Goal: Information Seeking & Learning: Understand process/instructions

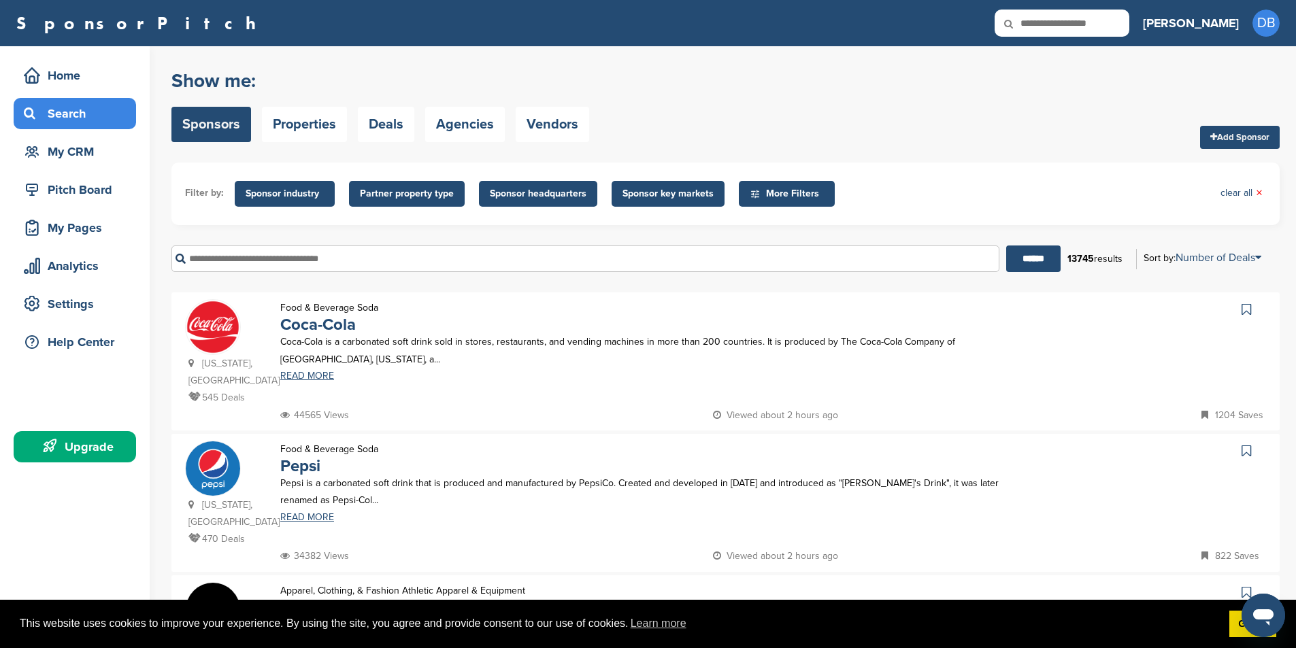
click at [260, 256] on input "text" at bounding box center [585, 259] width 828 height 27
click at [266, 199] on span "Sponsor industry" at bounding box center [285, 193] width 78 height 15
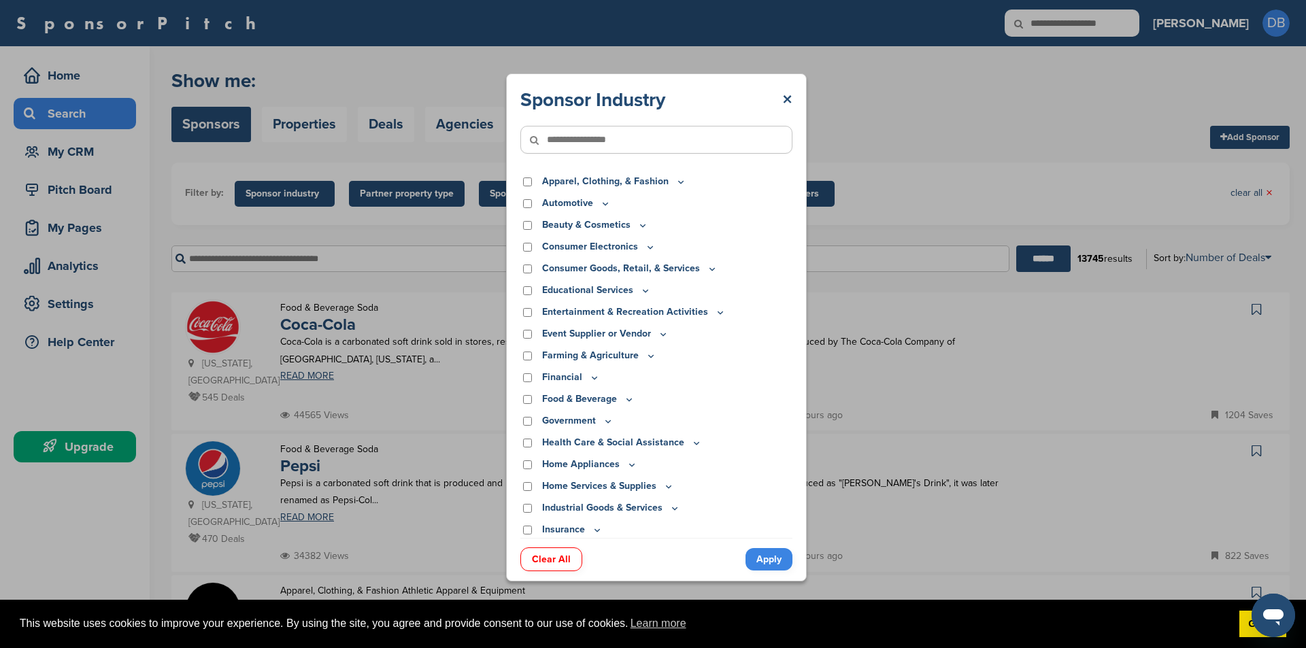
click at [596, 140] on input"] "text" at bounding box center [656, 140] width 272 height 28
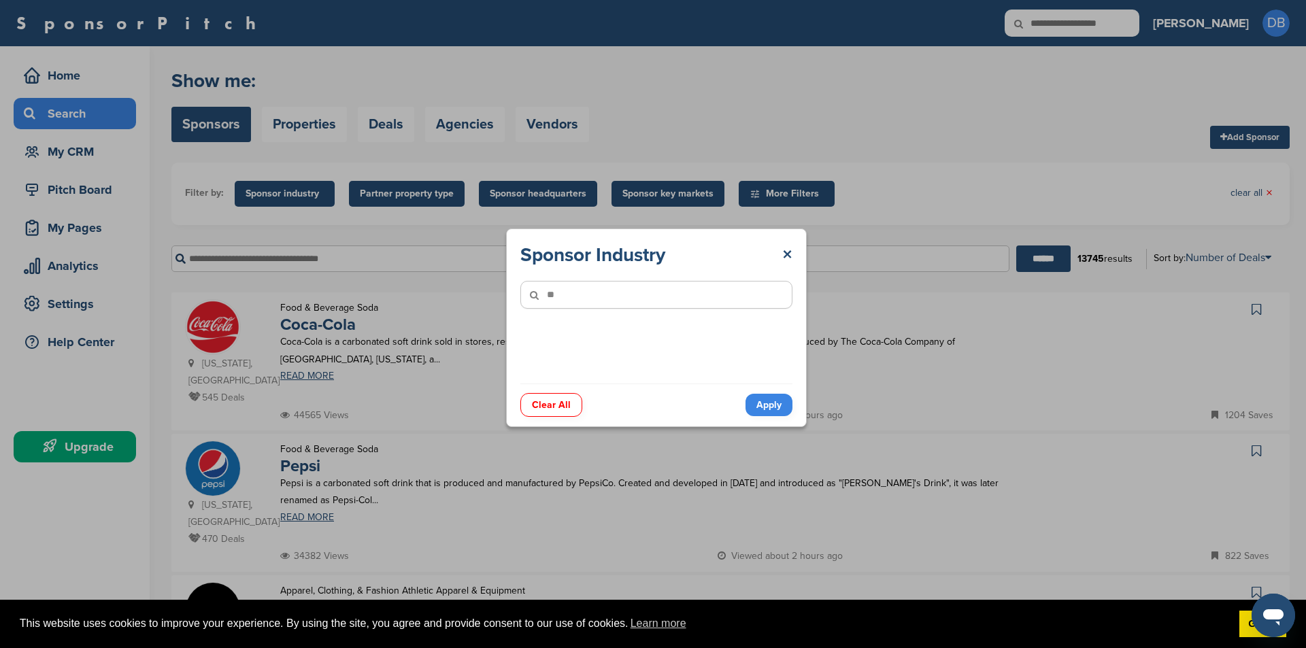
type input"] "*"
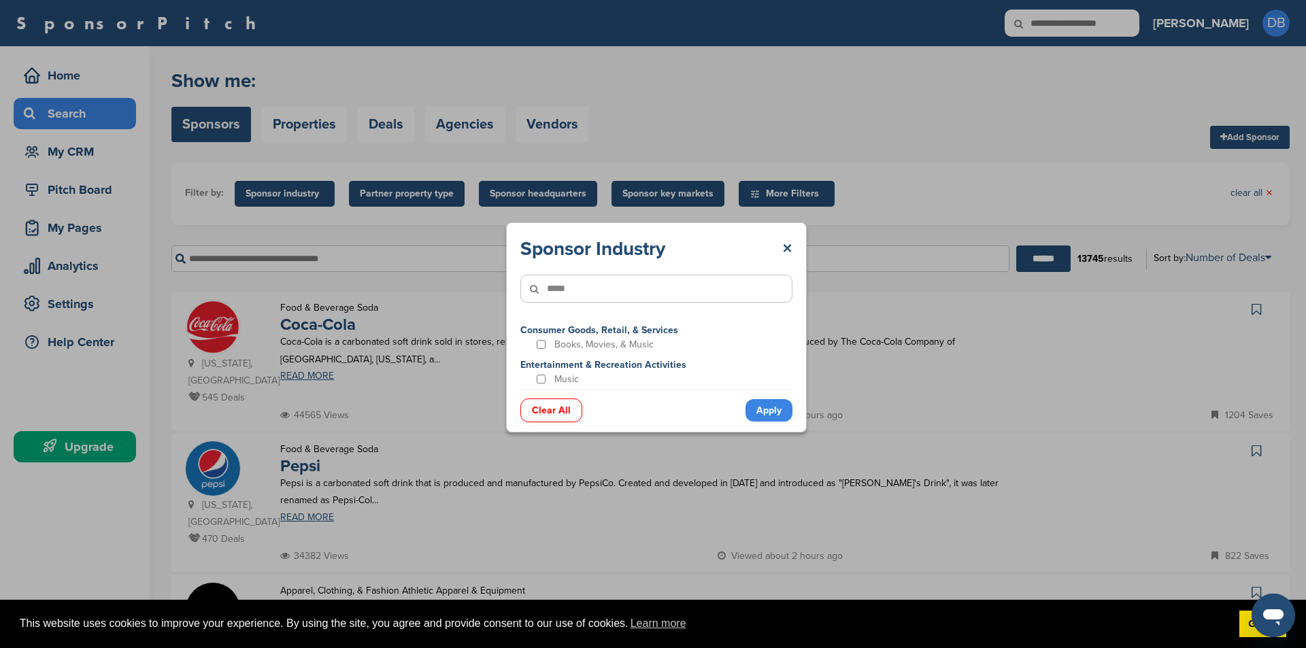
type input"] "*****"
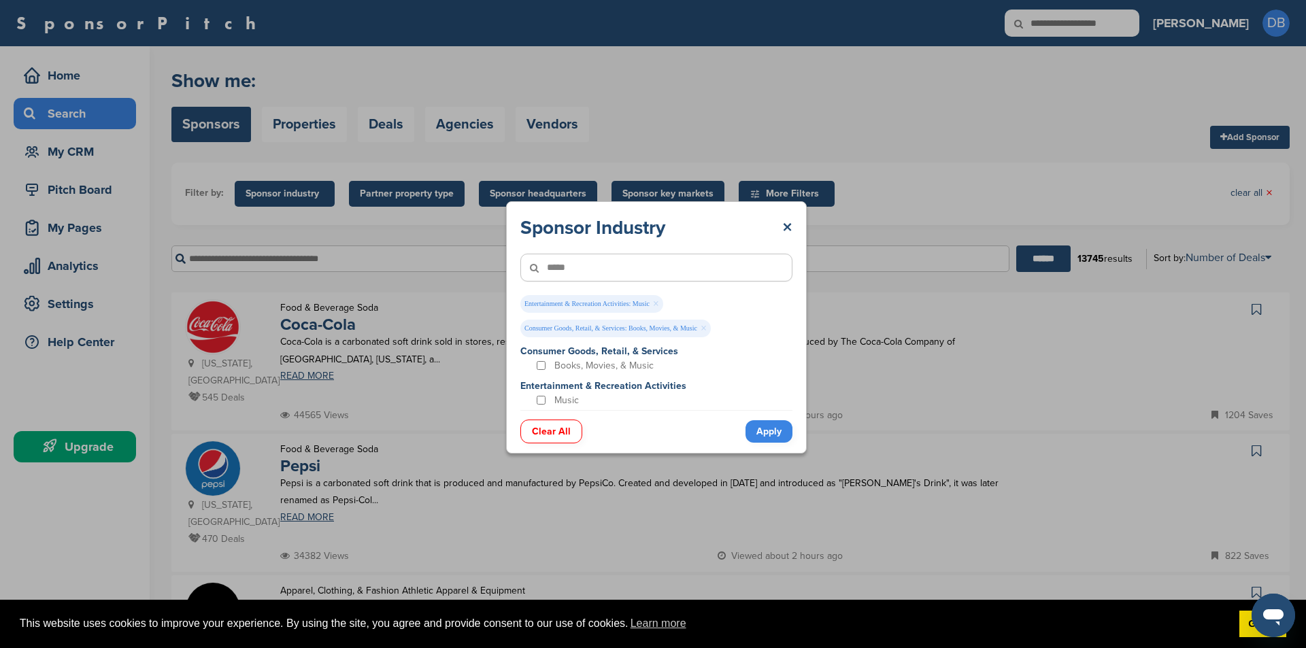
click at [769, 429] on link "Apply" at bounding box center [769, 431] width 47 height 22
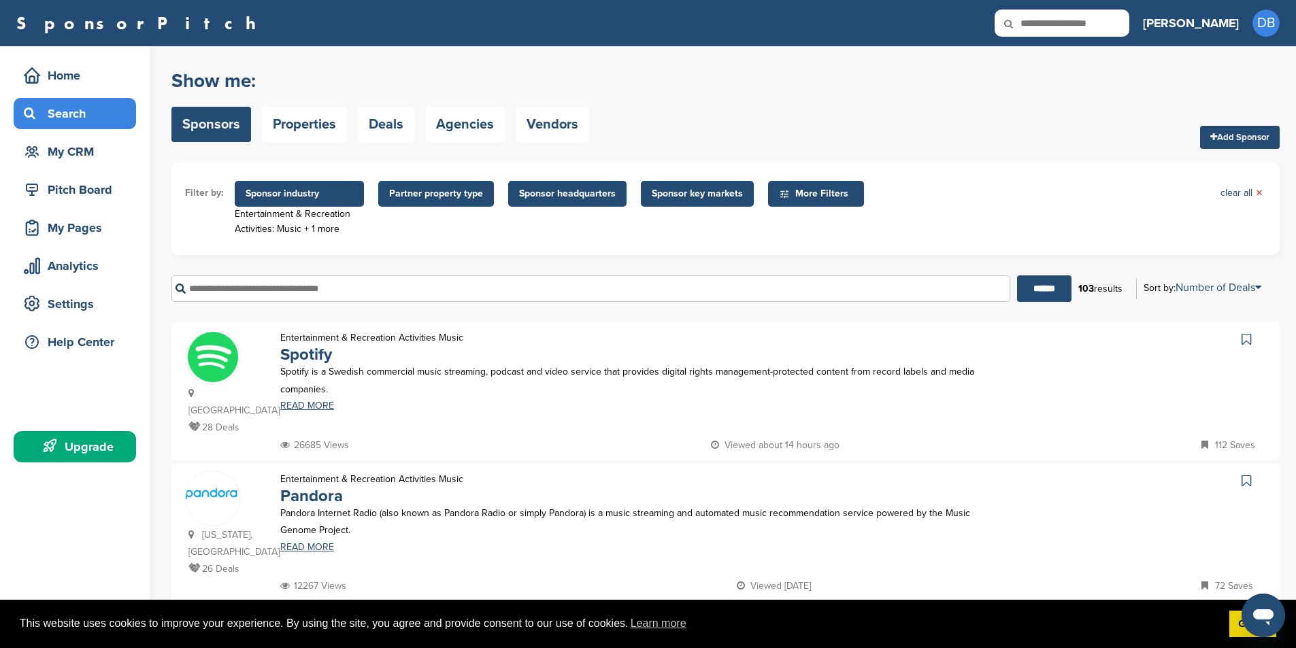
click at [441, 193] on span "Partner property type" at bounding box center [436, 193] width 94 height 15
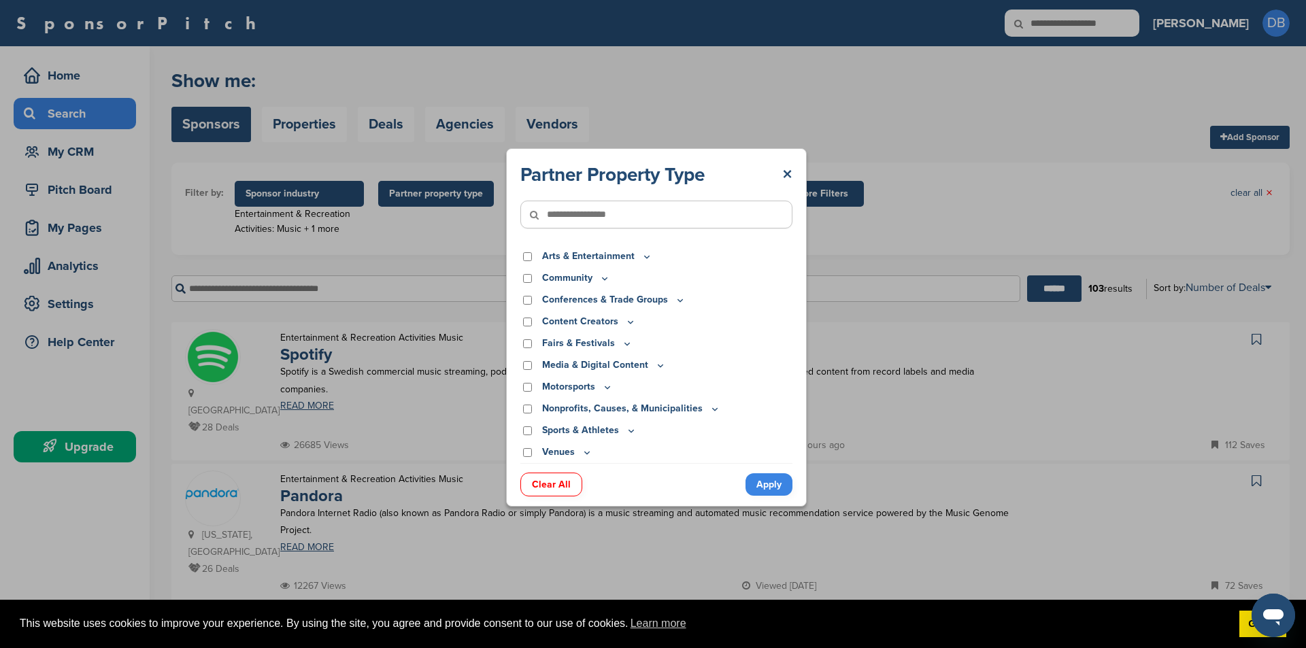
click at [605, 222] on input"] "text" at bounding box center [656, 215] width 272 height 28
click at [789, 172] on link "×" at bounding box center [787, 175] width 10 height 24
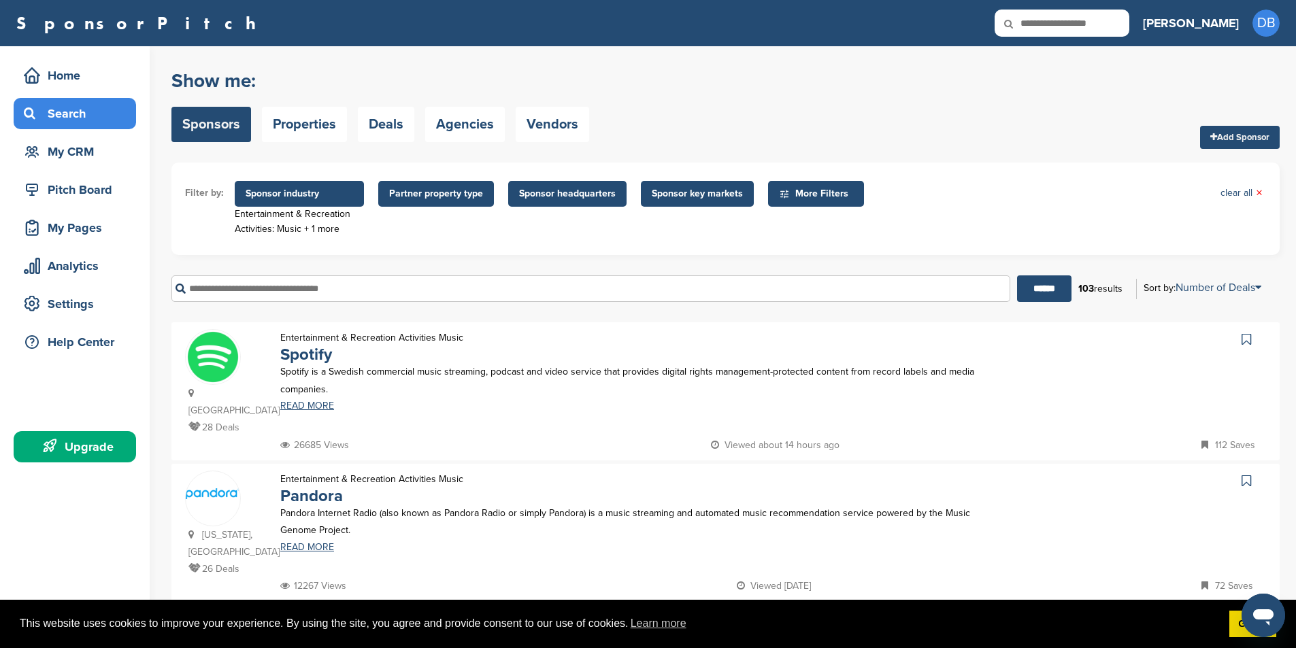
click at [297, 185] on span "Sponsor industry" at bounding box center [299, 194] width 129 height 26
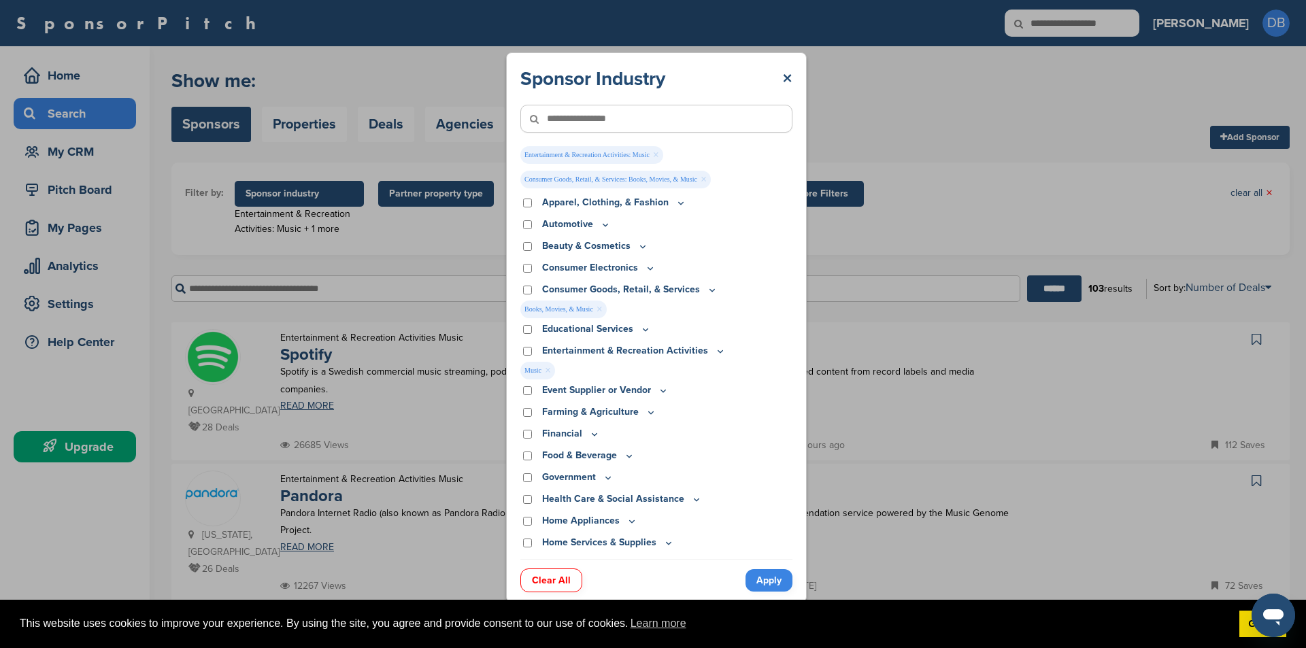
click at [548, 585] on link "Clear All" at bounding box center [551, 581] width 62 height 24
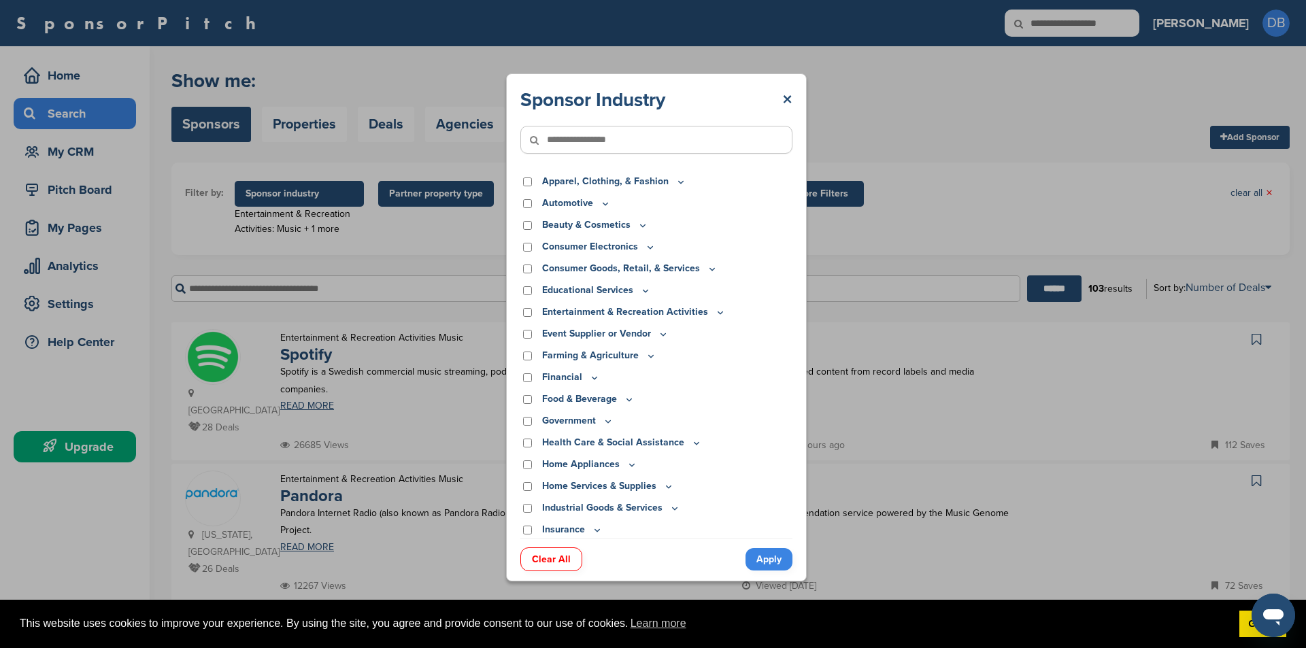
click at [564, 559] on link "Clear All" at bounding box center [551, 560] width 62 height 24
click at [759, 562] on link "Apply" at bounding box center [769, 559] width 47 height 22
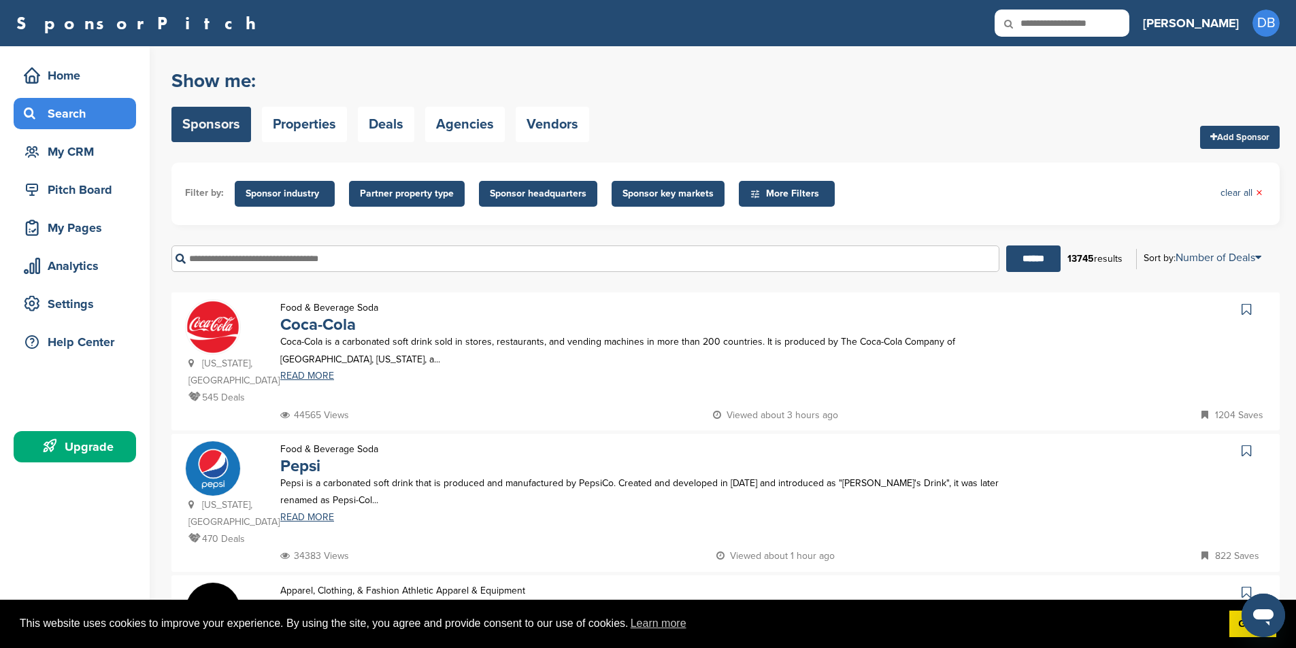
click at [280, 184] on span "Sponsor industry" at bounding box center [285, 194] width 100 height 26
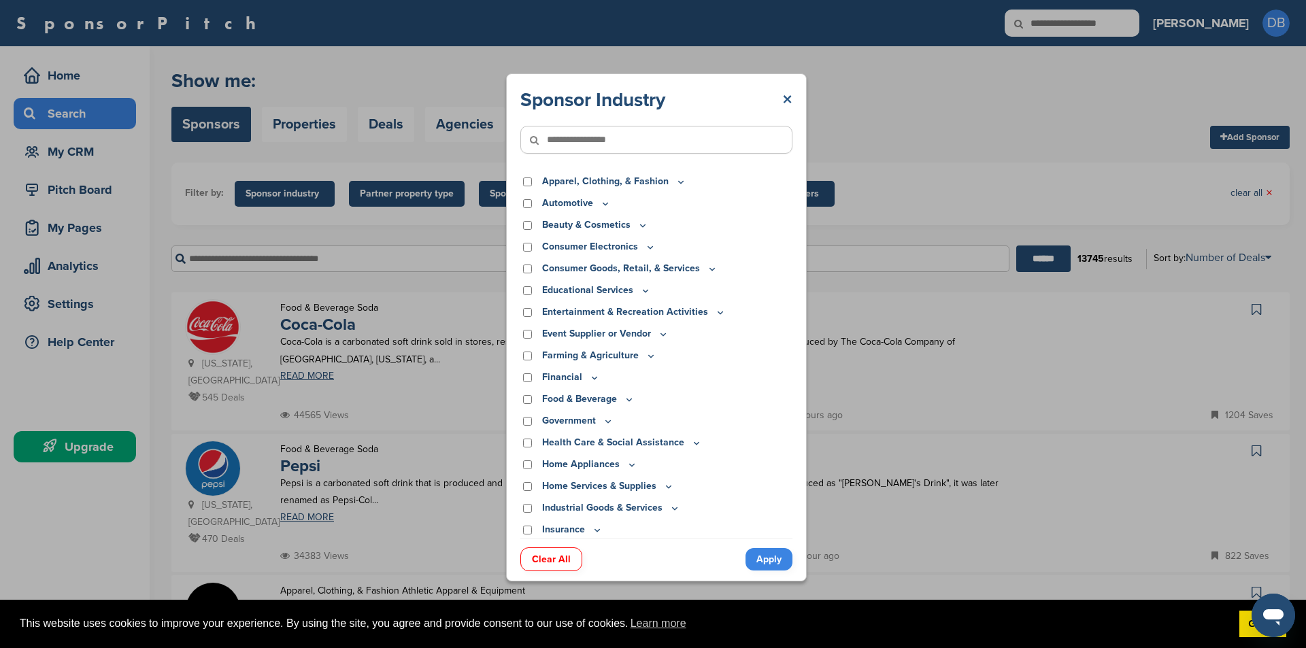
click at [792, 97] on link "×" at bounding box center [787, 100] width 10 height 24
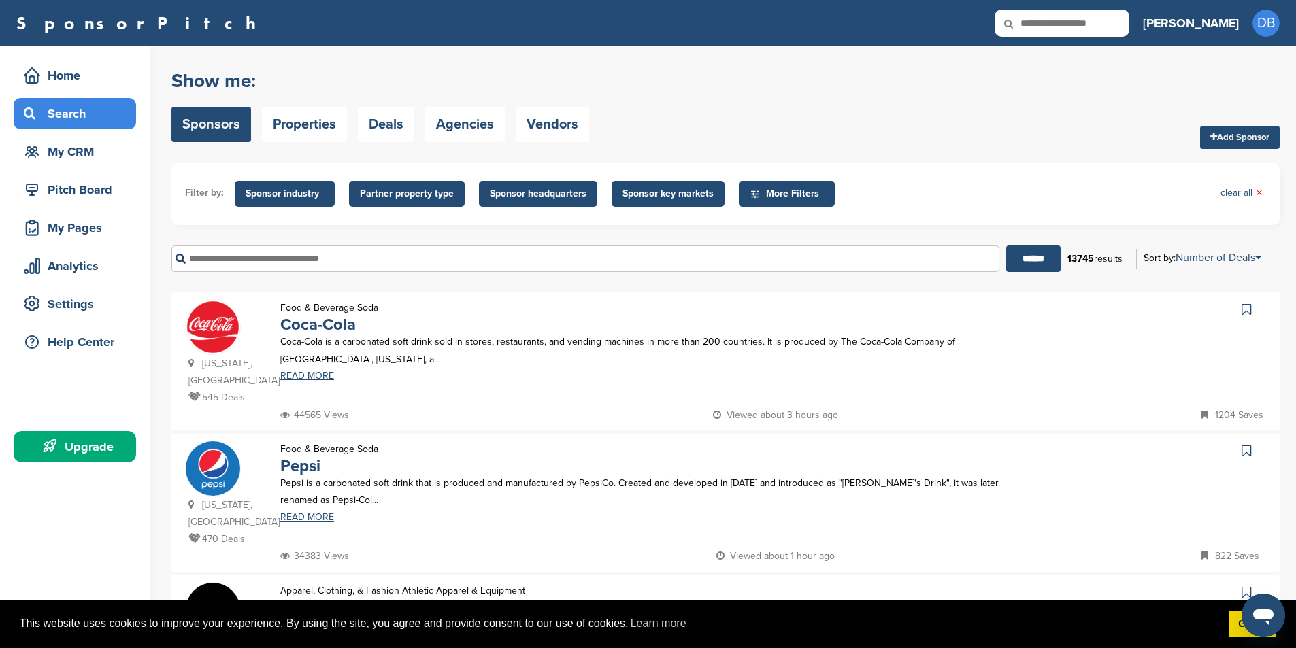
click at [411, 194] on span "Partner property type" at bounding box center [407, 193] width 94 height 15
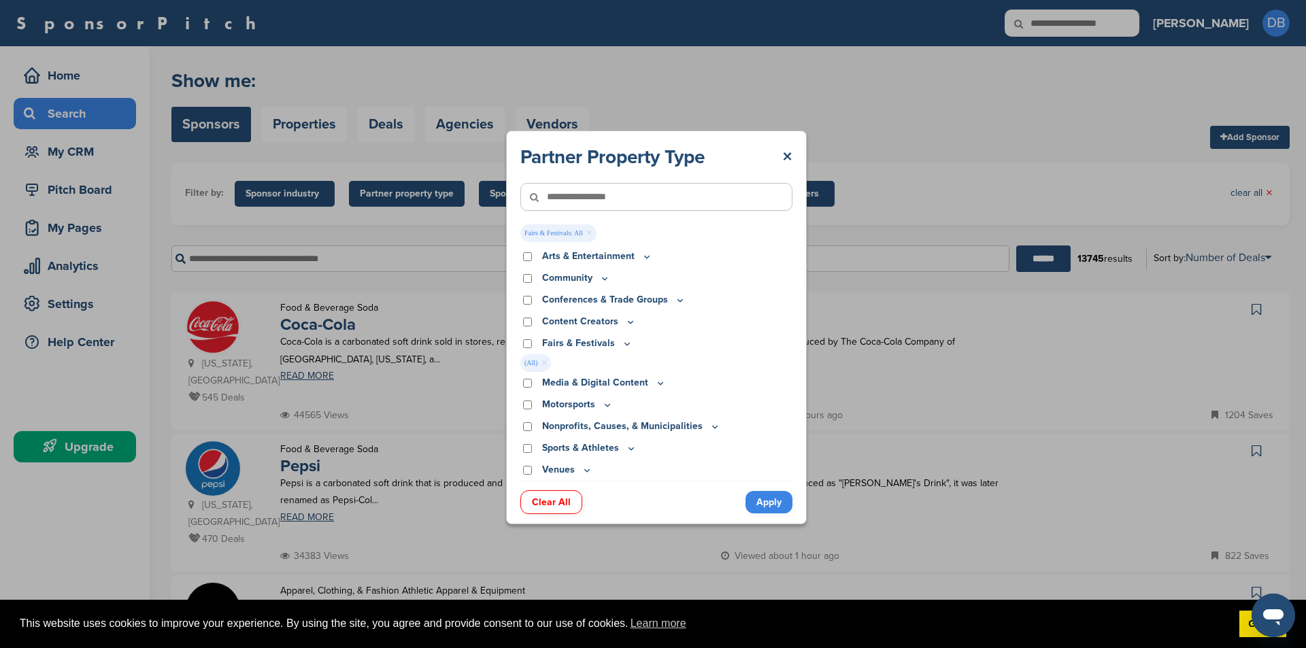
click at [782, 506] on link "Apply" at bounding box center [769, 502] width 47 height 22
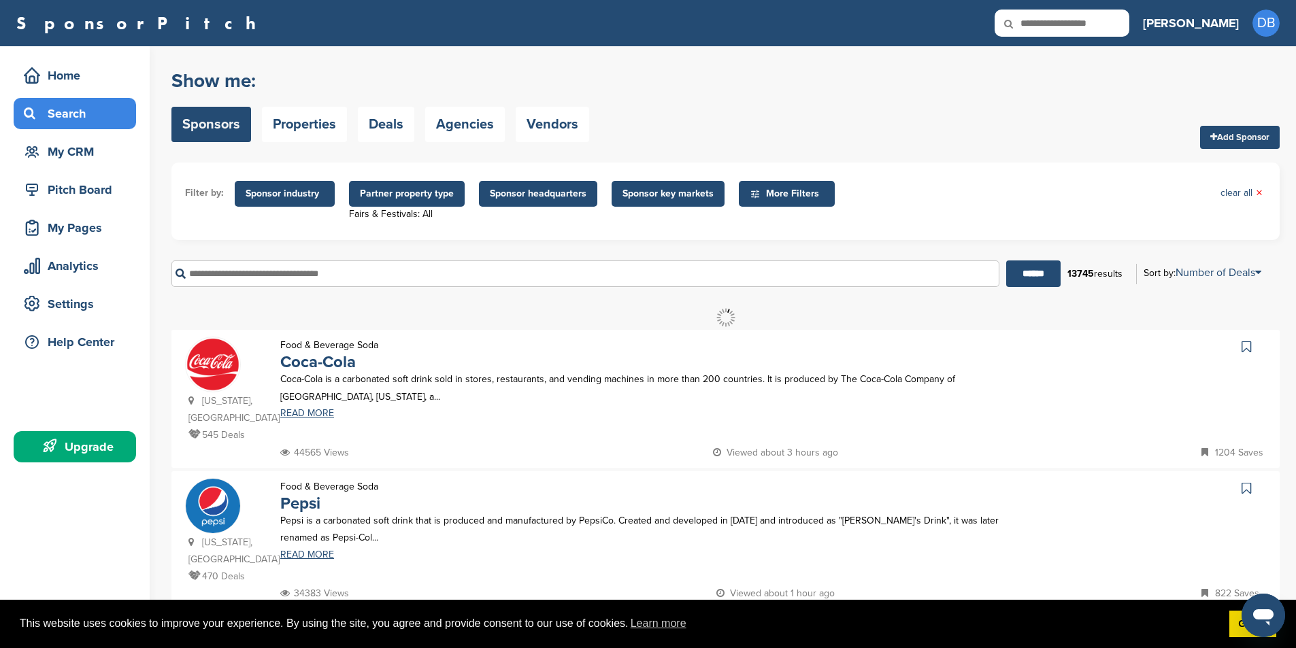
click at [557, 186] on span "Sponsor headquarters" at bounding box center [538, 194] width 118 height 26
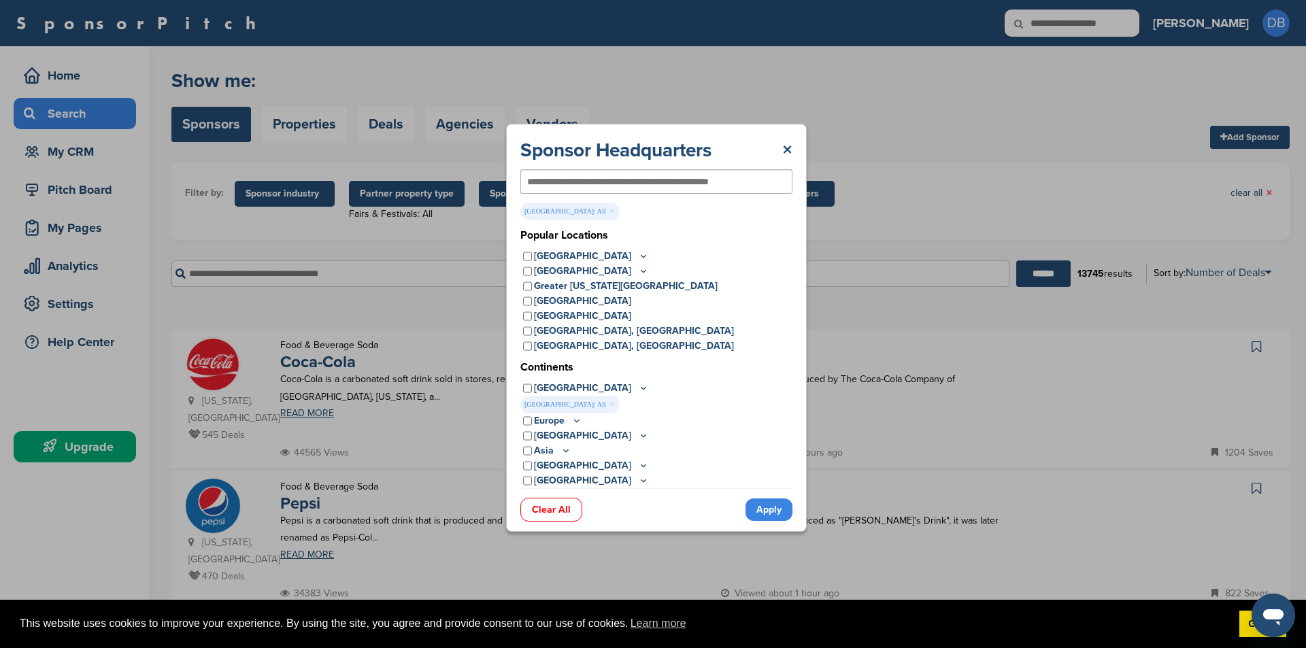
click at [761, 508] on link "Apply" at bounding box center [769, 510] width 47 height 22
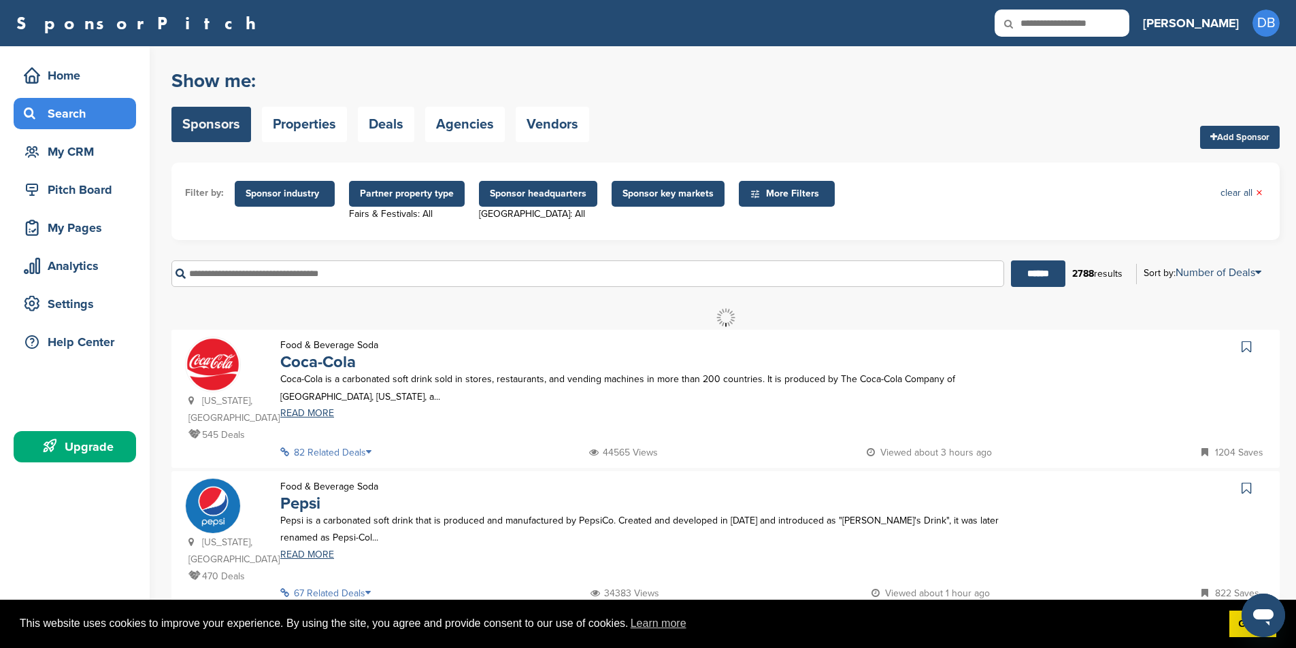
click at [678, 190] on span "Sponsor key markets" at bounding box center [668, 193] width 91 height 15
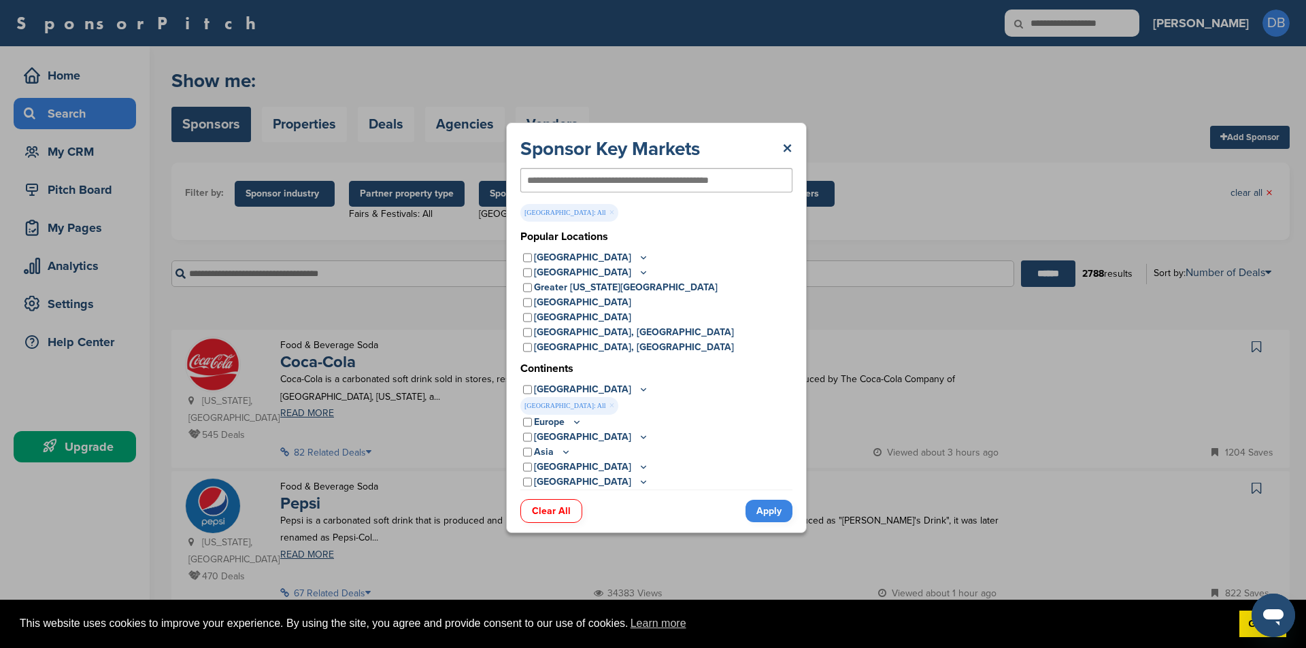
click at [623, 186] on input "text" at bounding box center [634, 180] width 214 height 12
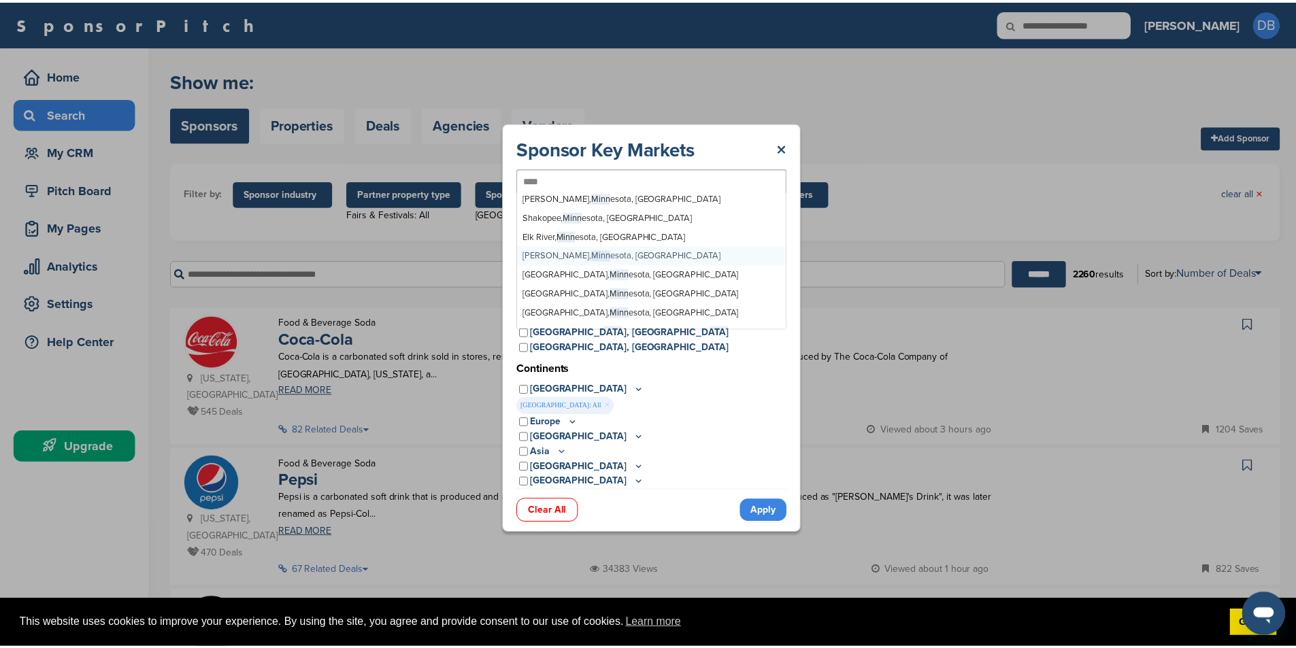
scroll to position [73, 0]
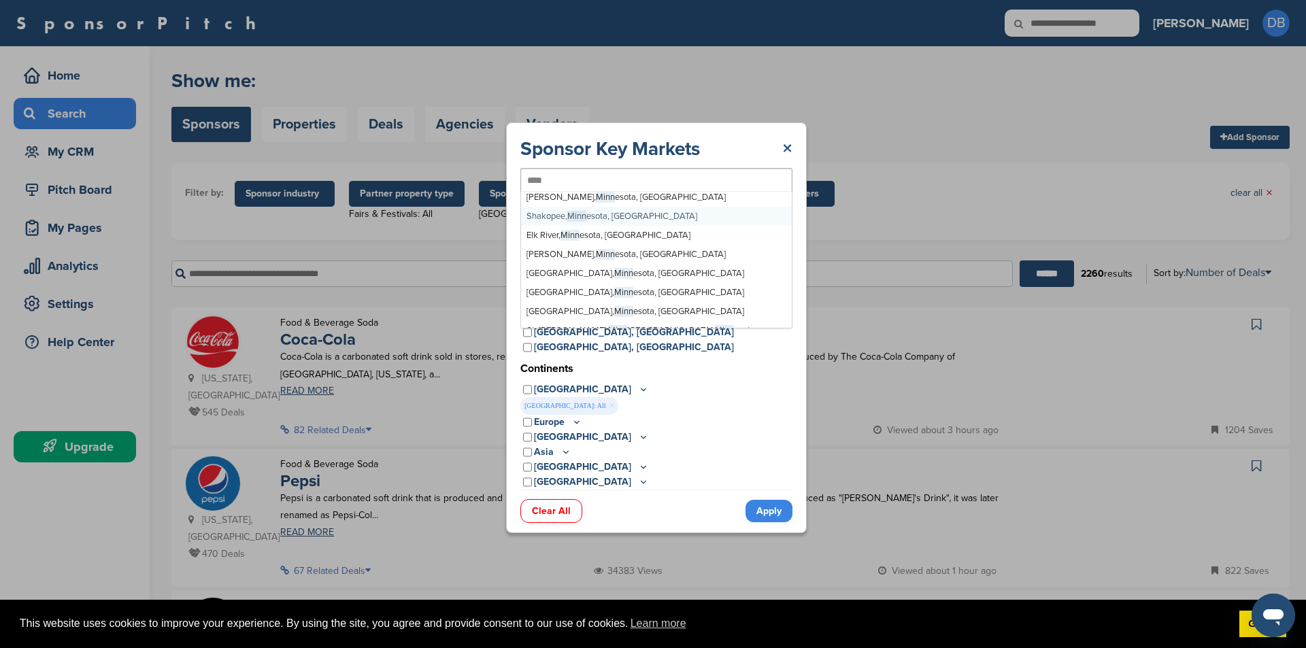
type input "****"
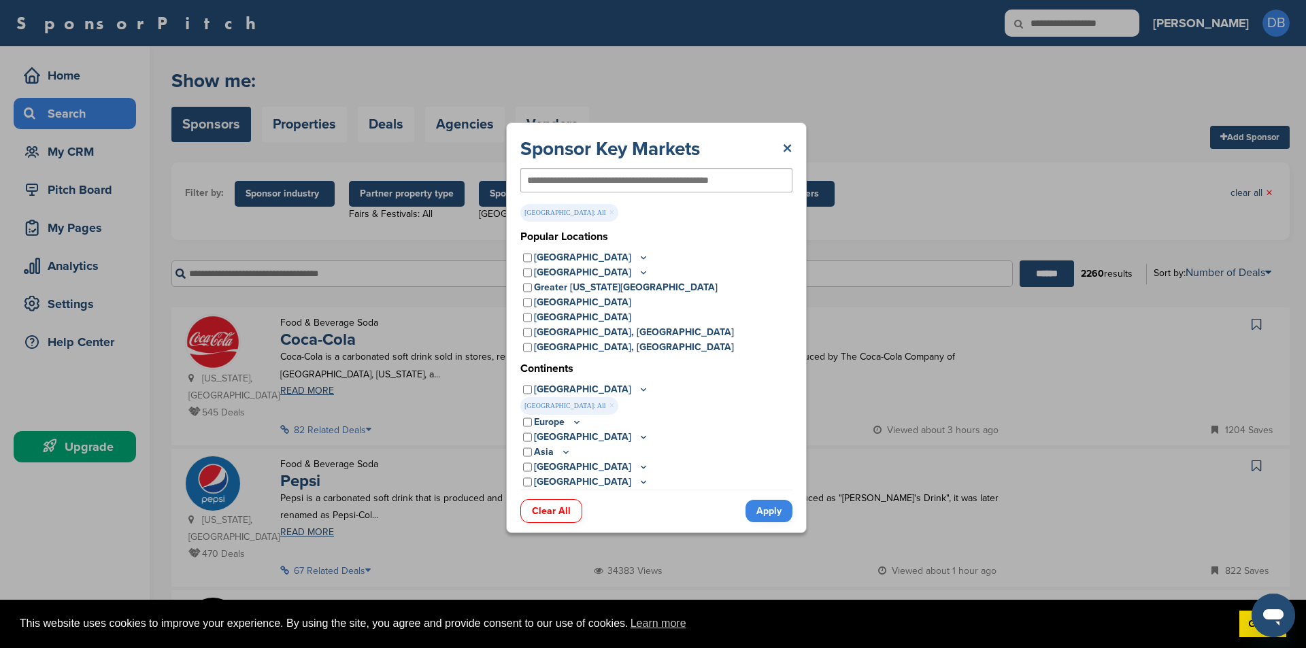
click at [789, 146] on link "×" at bounding box center [787, 149] width 10 height 24
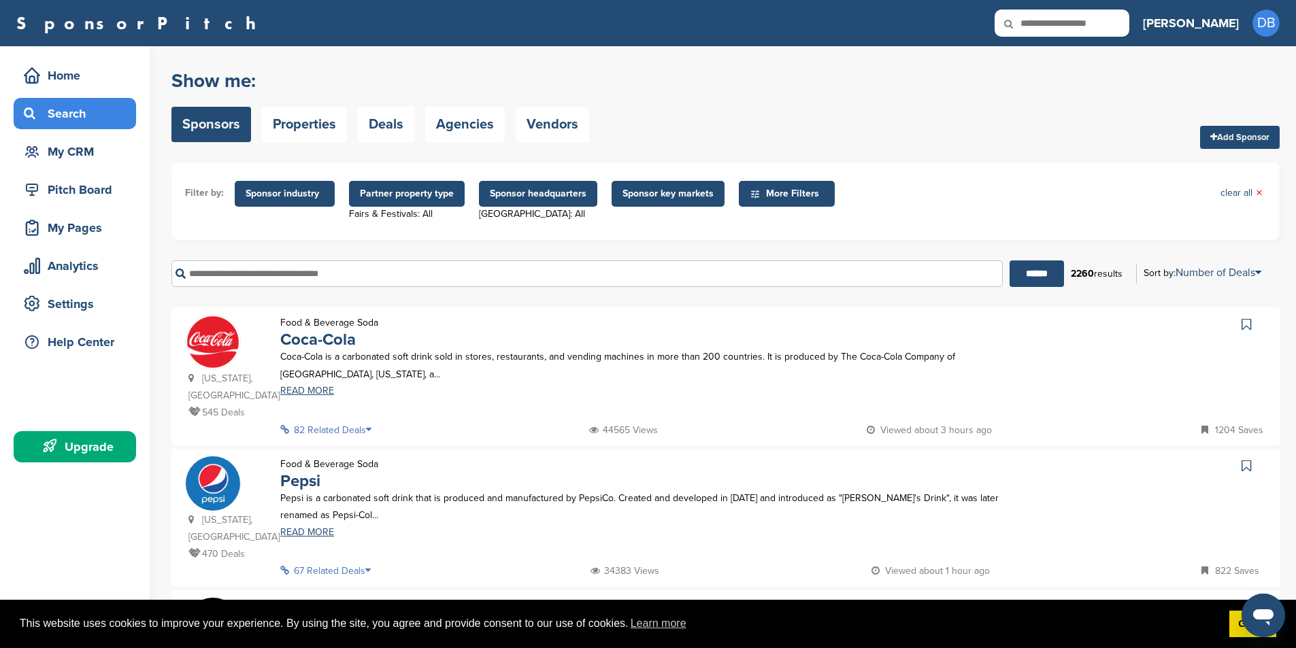
click at [801, 195] on span "More Filters" at bounding box center [789, 193] width 78 height 15
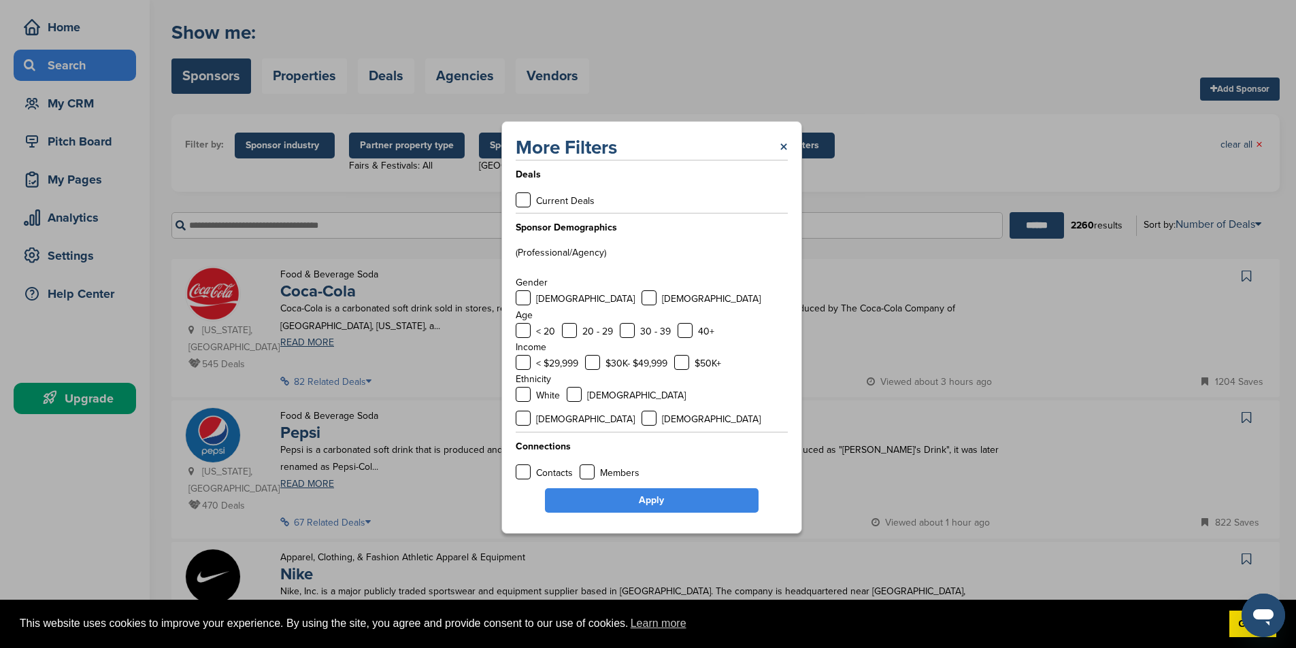
scroll to position [68, 0]
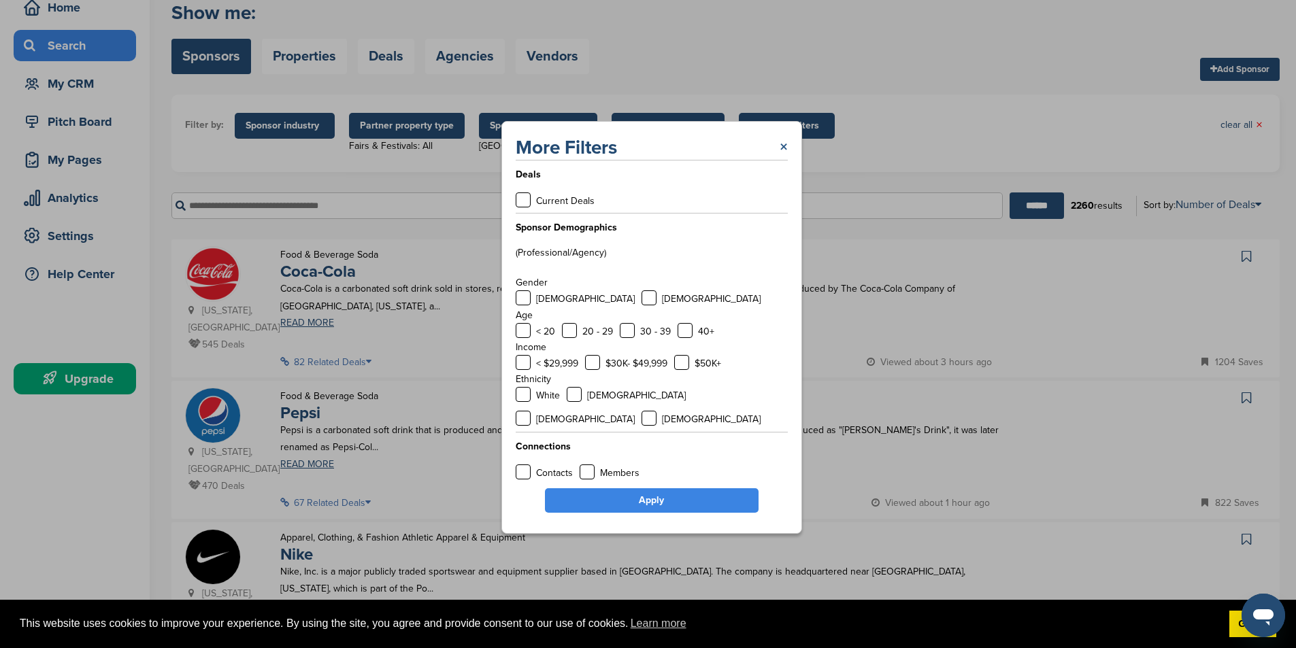
click at [783, 156] on link "×" at bounding box center [784, 147] width 8 height 24
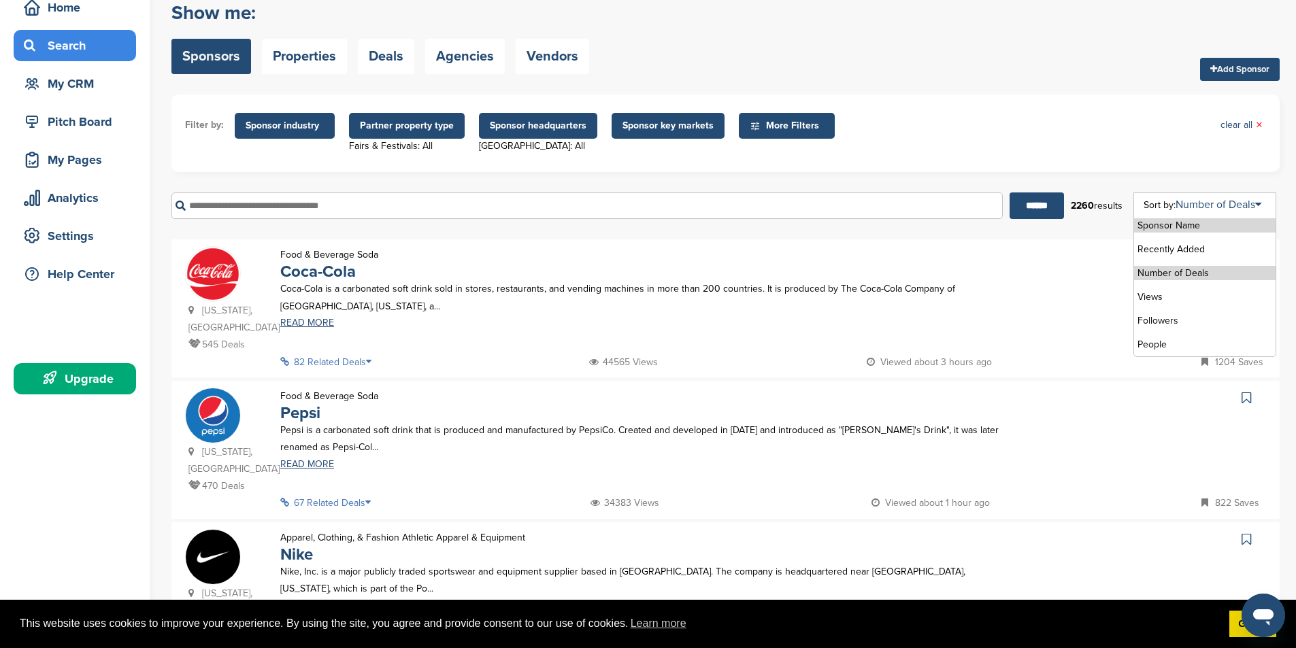
click at [1227, 273] on li "Number of Deals" at bounding box center [1205, 273] width 142 height 14
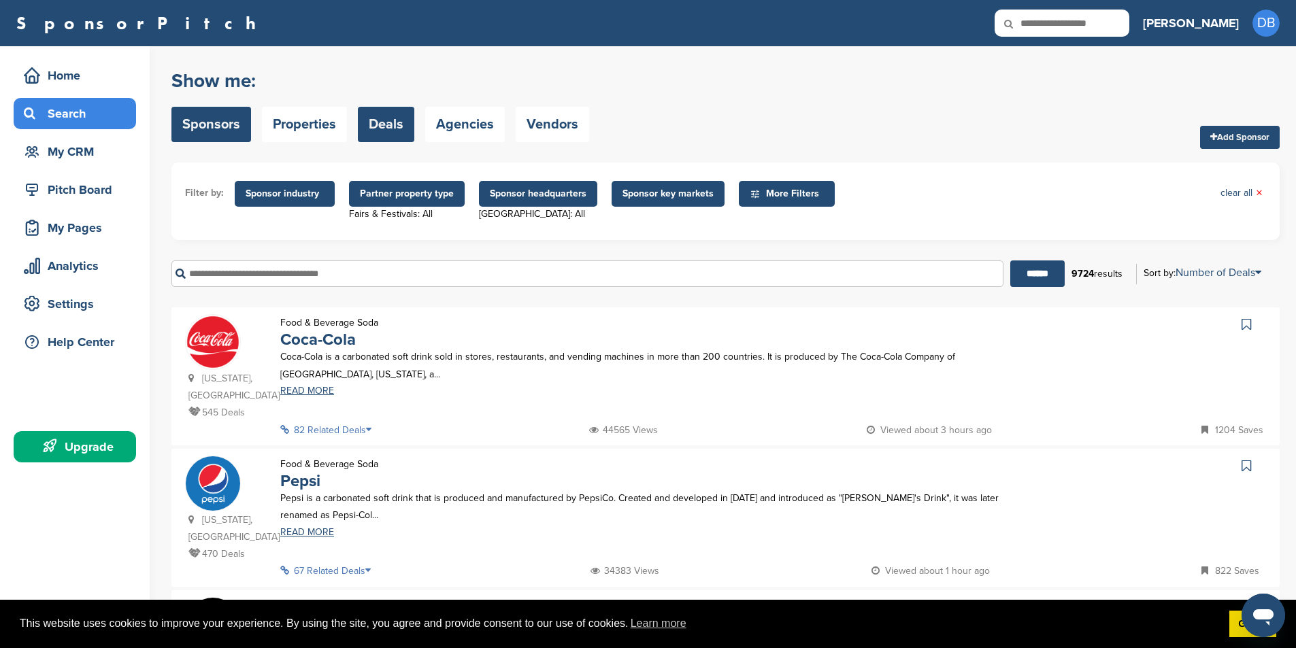
click at [400, 121] on link "Deals" at bounding box center [386, 124] width 56 height 35
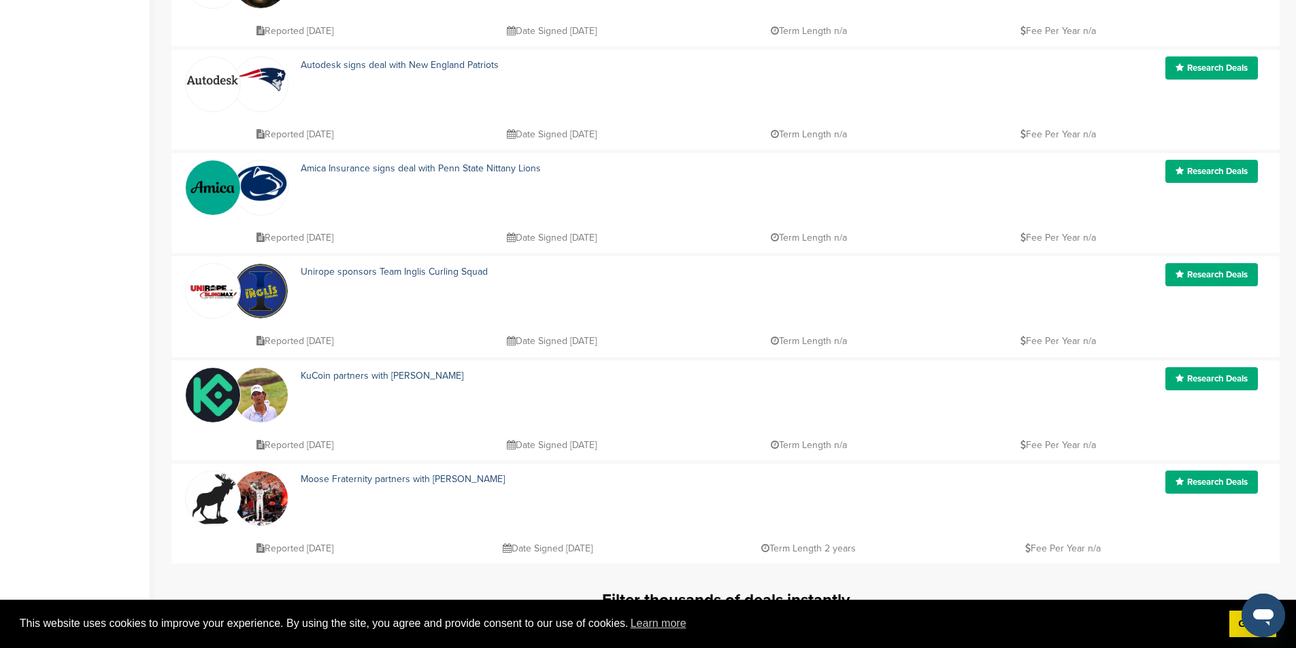
scroll to position [884, 0]
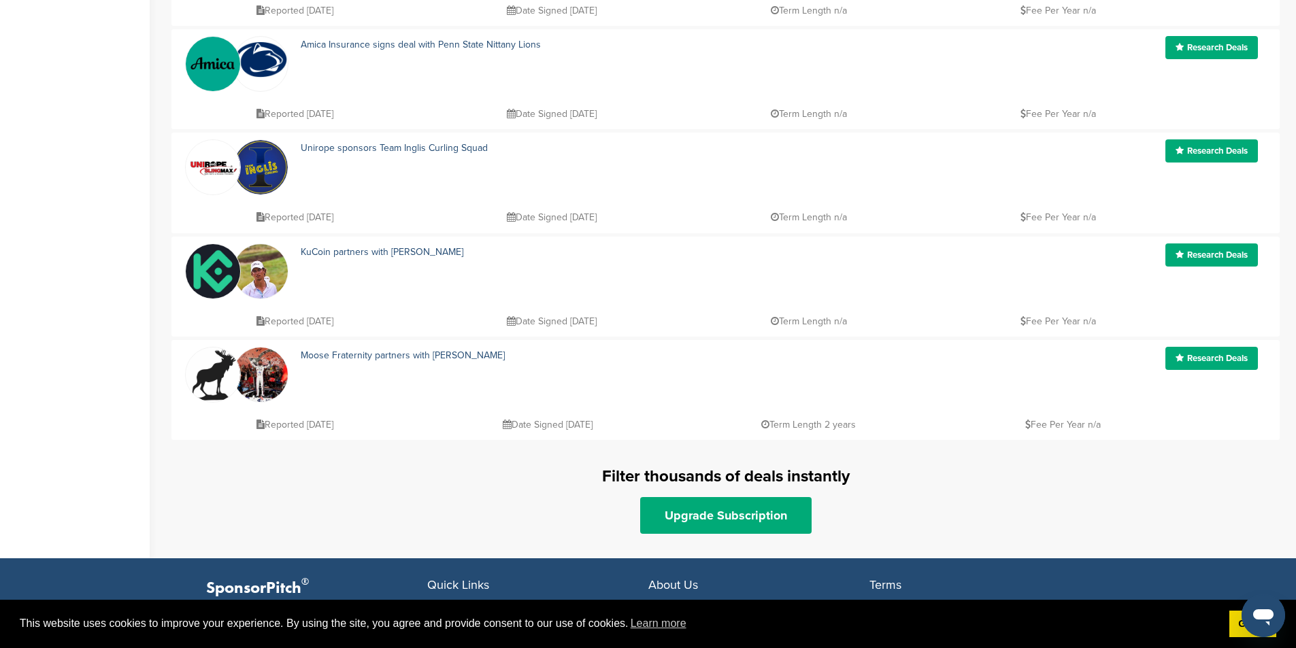
click at [1232, 354] on link "Research Deals" at bounding box center [1211, 358] width 93 height 23
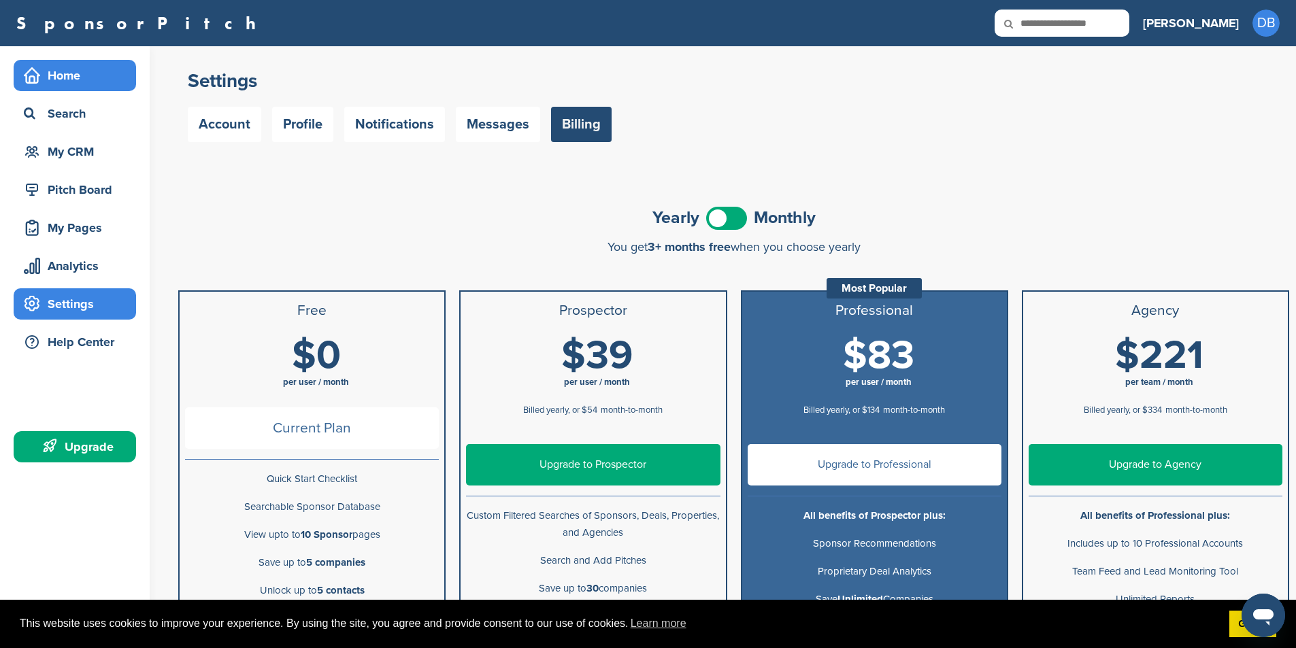
click at [33, 70] on icon at bounding box center [32, 75] width 16 height 16
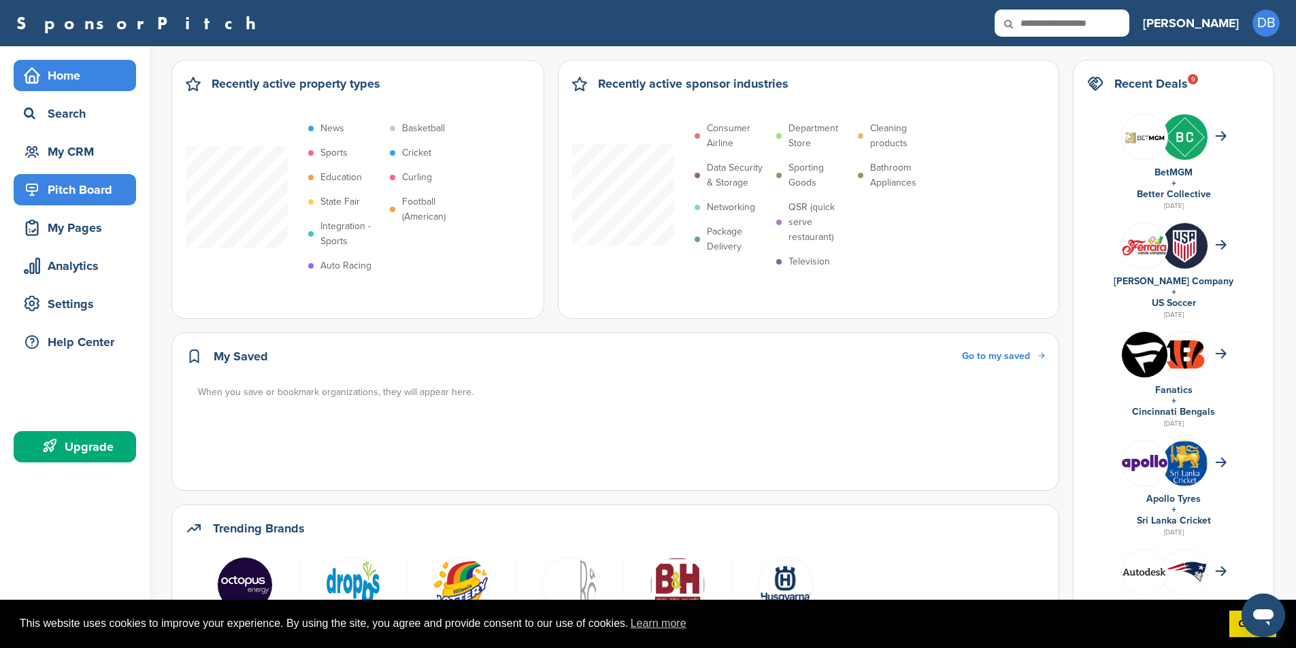
click at [65, 196] on div "Pitch Board" at bounding box center [78, 190] width 116 height 24
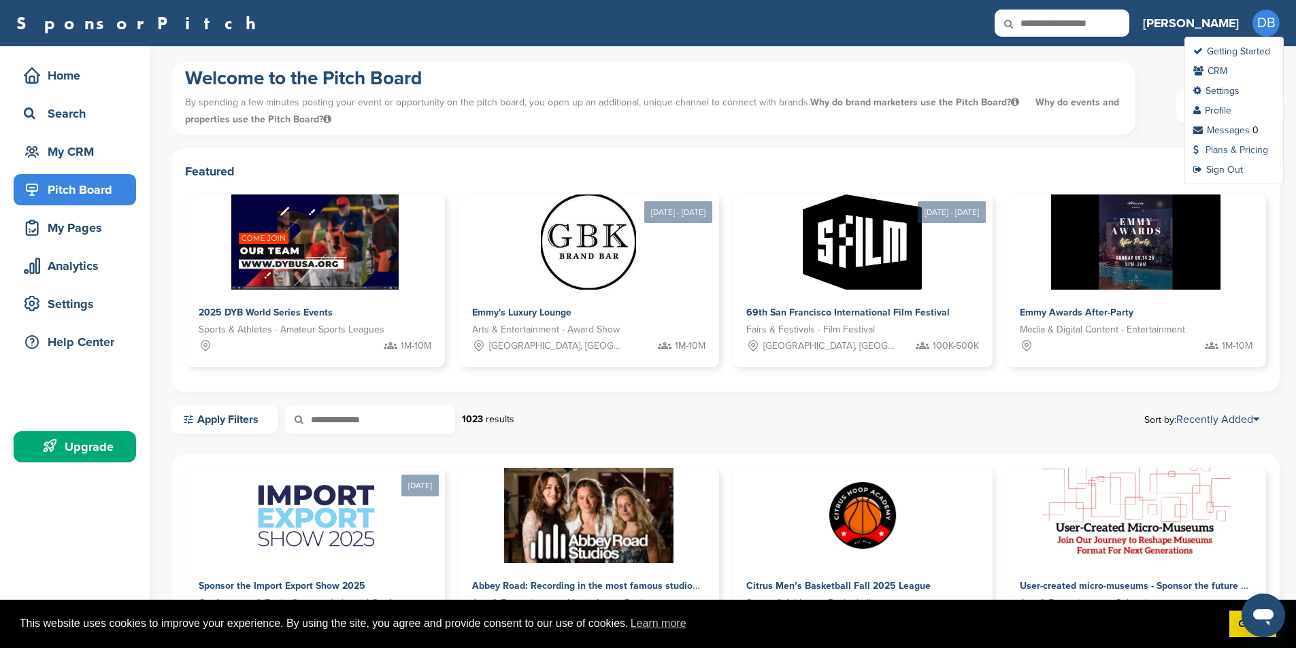
click at [1255, 146] on link "Plans & Pricing" at bounding box center [1230, 150] width 75 height 12
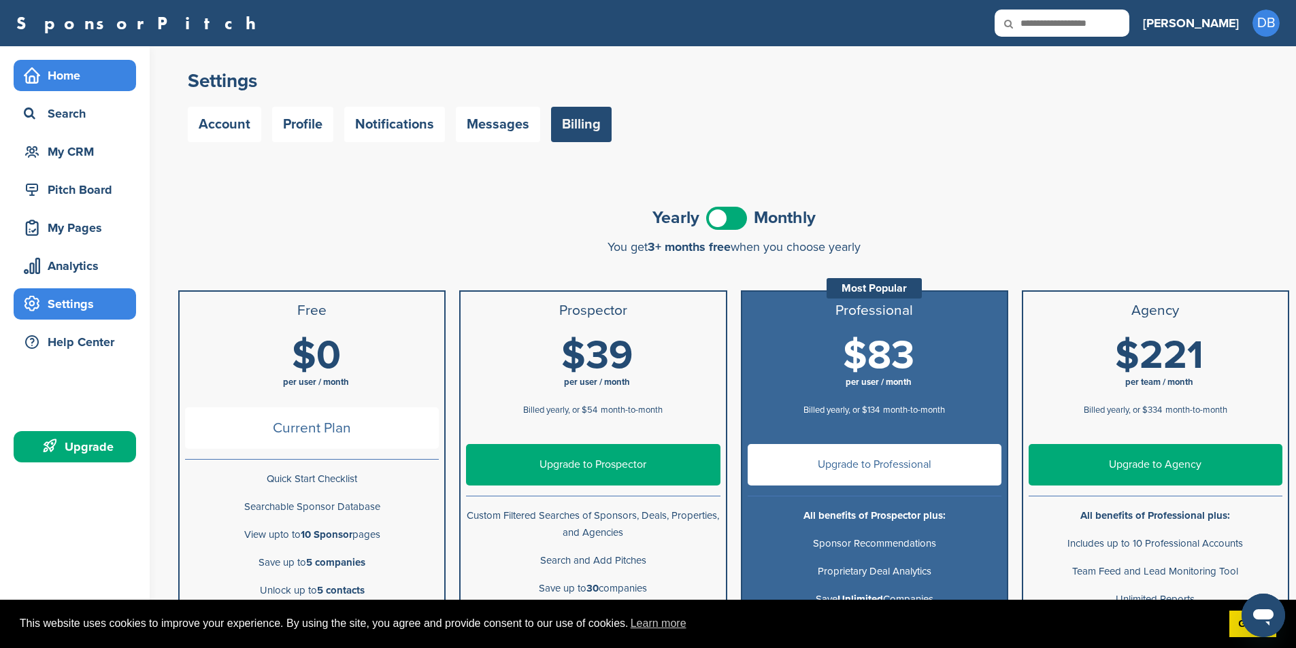
click at [52, 67] on div "Home" at bounding box center [78, 75] width 116 height 24
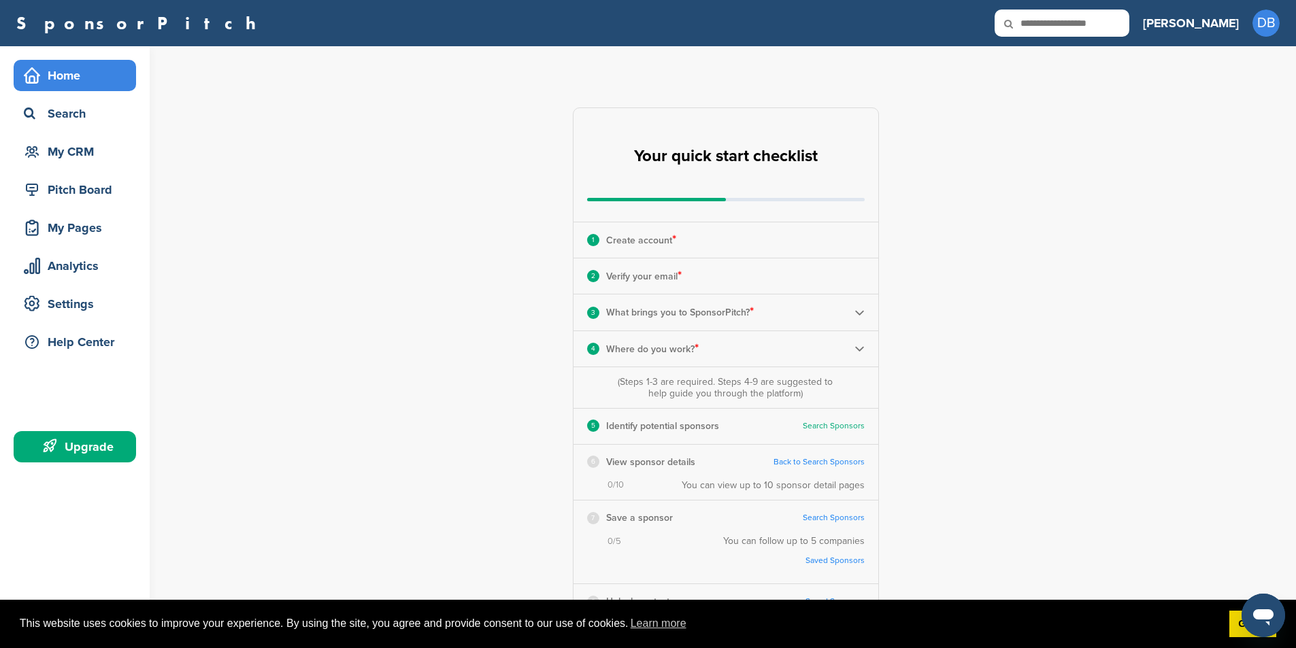
click at [81, 27] on link "SponsorPitch" at bounding box center [140, 23] width 248 height 18
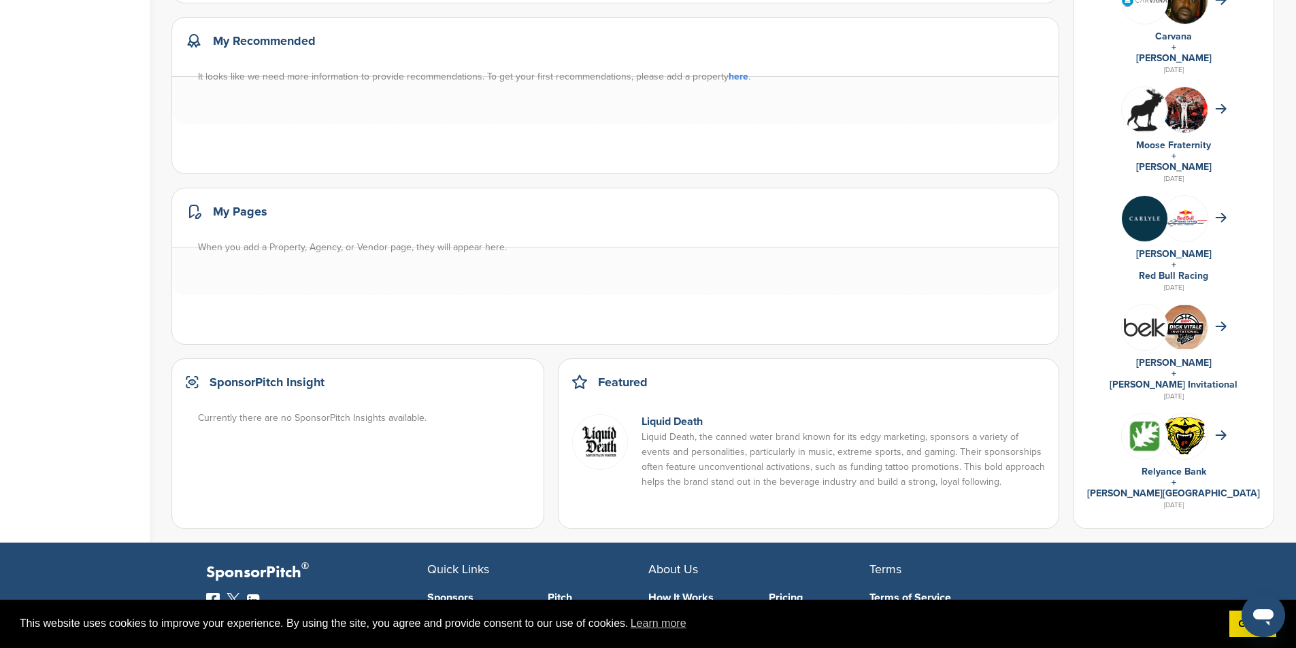
scroll to position [888, 0]
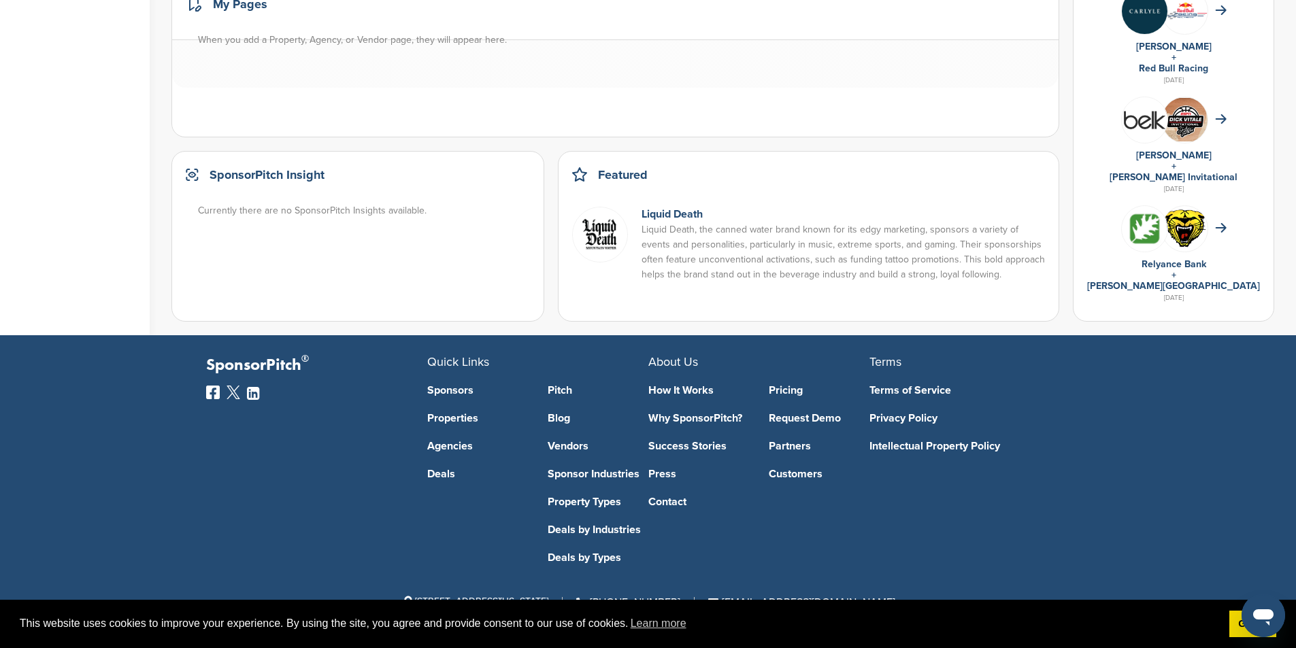
click at [680, 383] on div "How It Works Why SponsorPitch? Success Stories Press Contact" at bounding box center [698, 437] width 101 height 139
click at [680, 387] on link "How It Works" at bounding box center [698, 390] width 101 height 11
